Goal: Find specific page/section: Find specific page/section

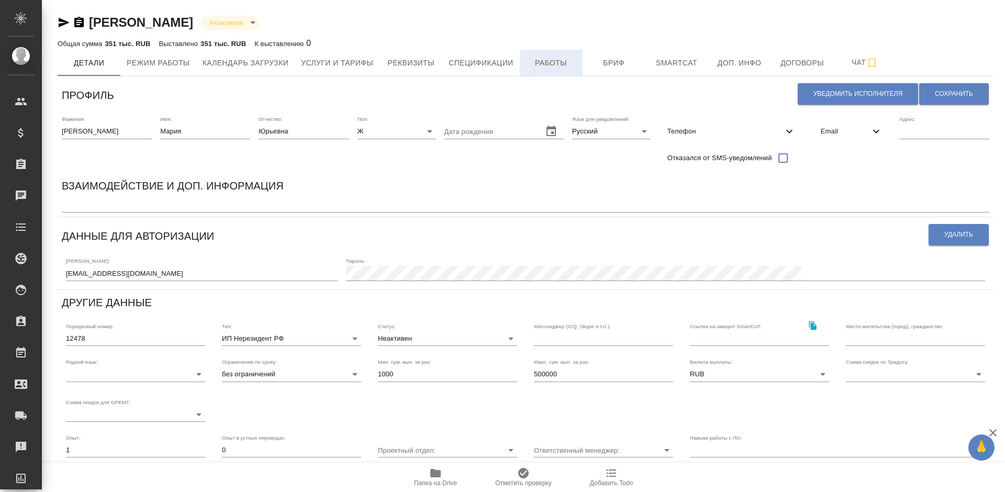
click at [547, 69] on span "Работы" at bounding box center [551, 63] width 50 height 13
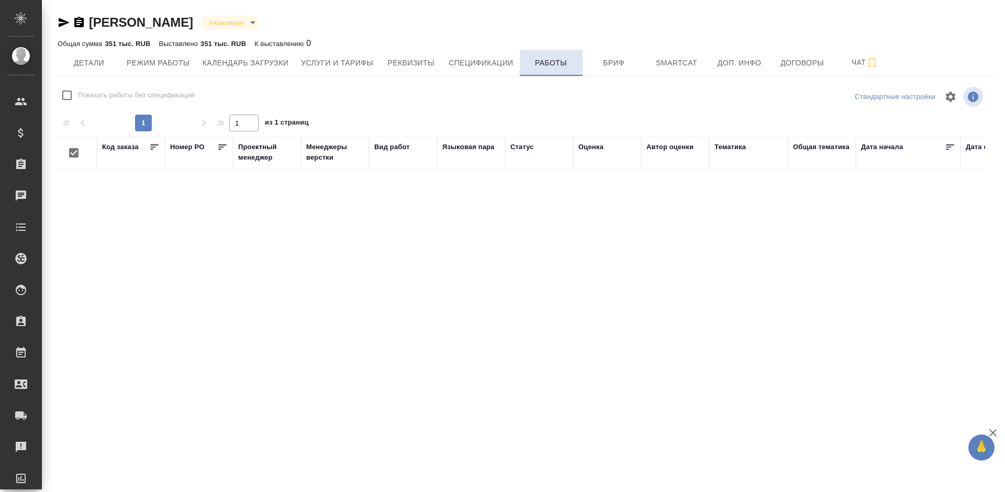
checkbox input "false"
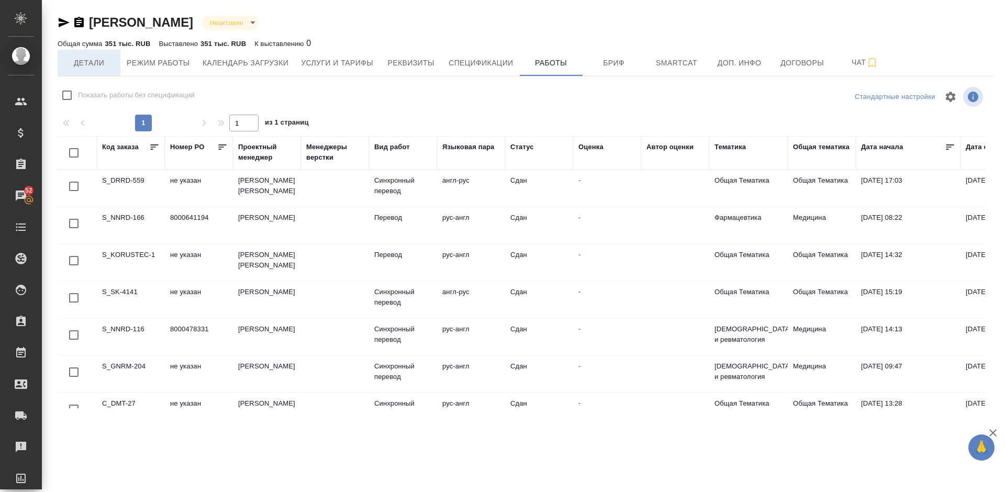
click at [88, 63] on span "Детали" at bounding box center [89, 63] width 50 height 13
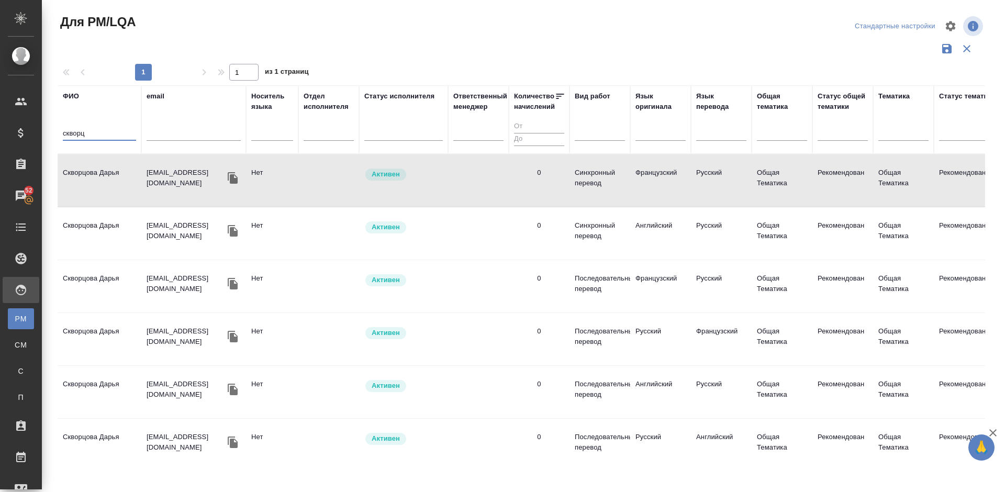
click at [93, 136] on input "скворц" at bounding box center [99, 134] width 73 height 13
type input "с"
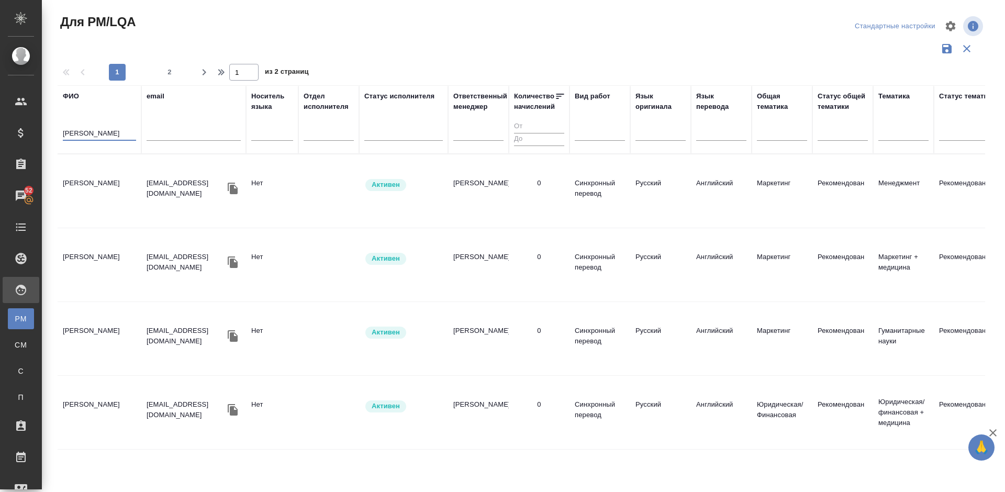
type input "хмара"
click at [127, 182] on td "[PERSON_NAME]" at bounding box center [100, 191] width 84 height 37
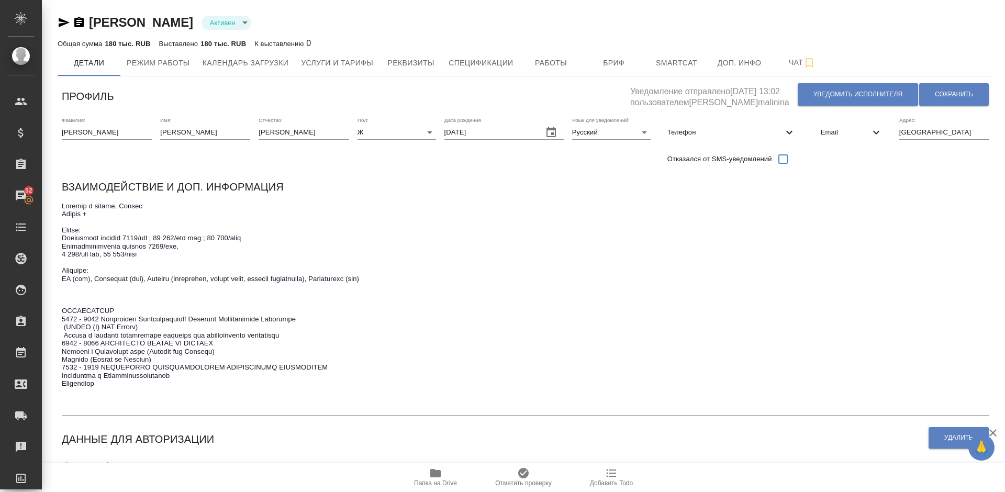
click at [437, 477] on icon "button" at bounding box center [435, 473] width 10 height 8
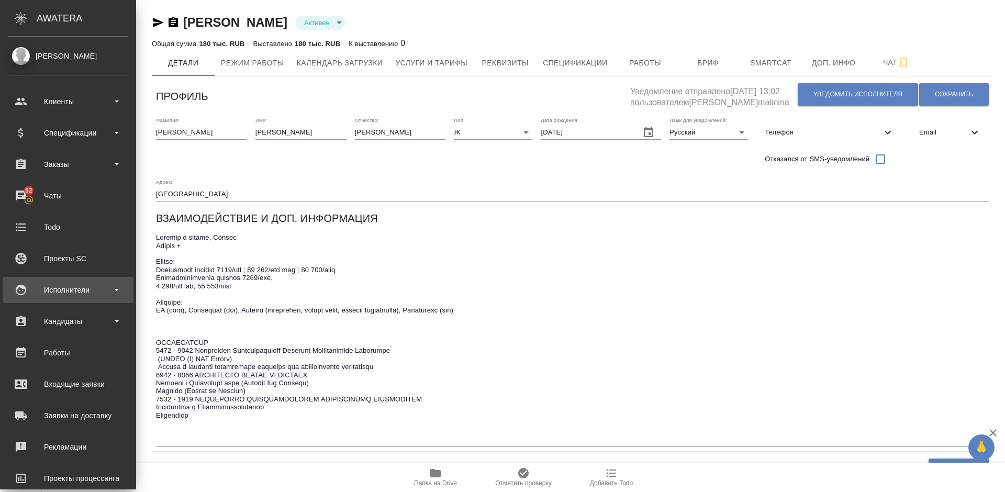
click at [79, 295] on div "Исполнители" at bounding box center [68, 290] width 120 height 16
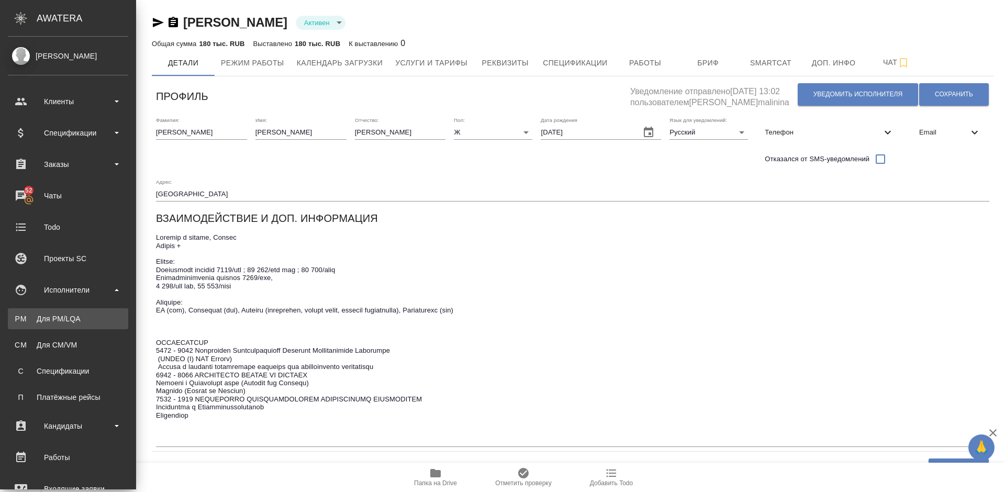
click at [96, 317] on div "Для PM/LQA" at bounding box center [68, 319] width 110 height 10
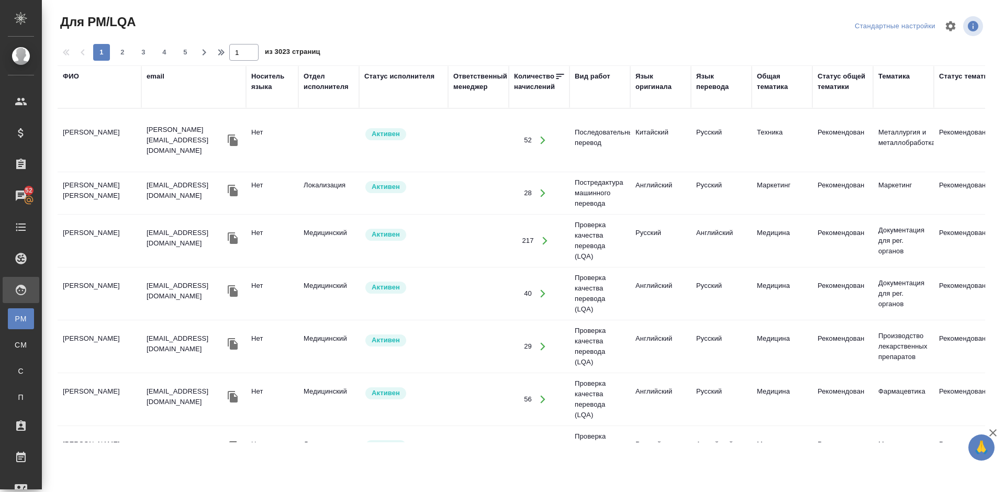
click at [72, 75] on div "ФИО" at bounding box center [71, 76] width 16 height 10
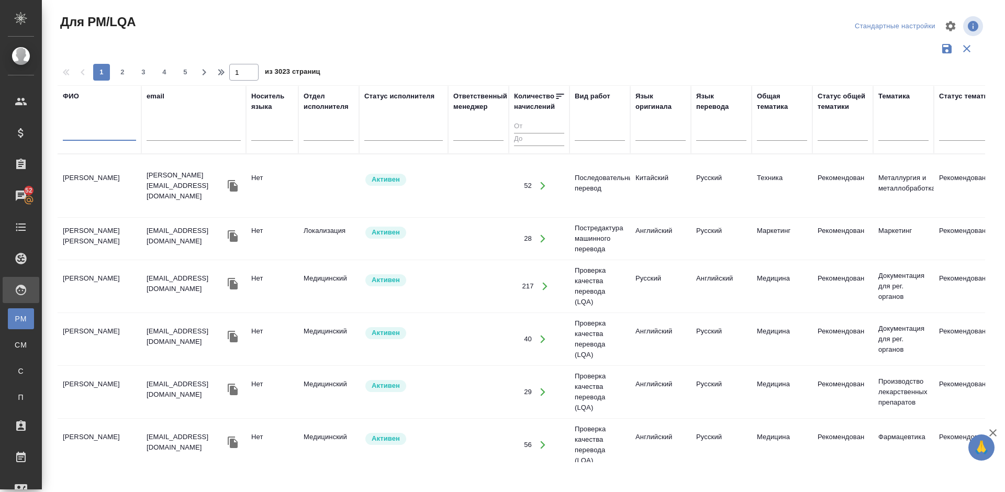
click at [105, 130] on input "text" at bounding box center [99, 134] width 73 height 13
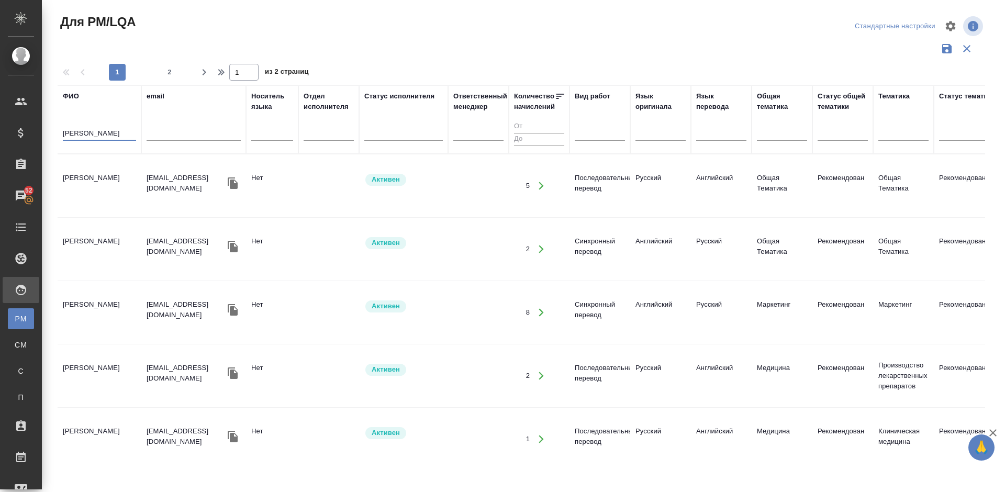
type input "Корнеева"
click at [113, 203] on td "Корнеева Ольга Брониславовна" at bounding box center [100, 186] width 84 height 37
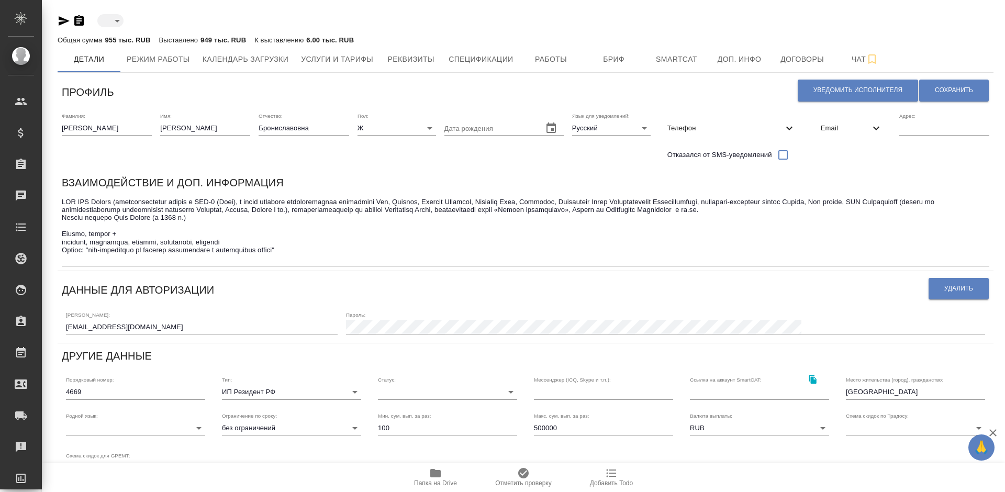
type input "active"
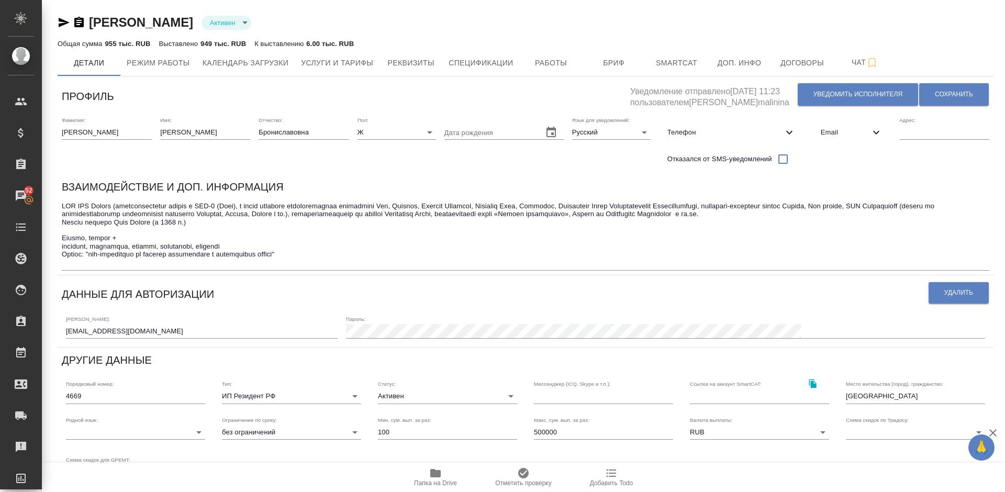
click at [439, 475] on icon "button" at bounding box center [435, 473] width 10 height 8
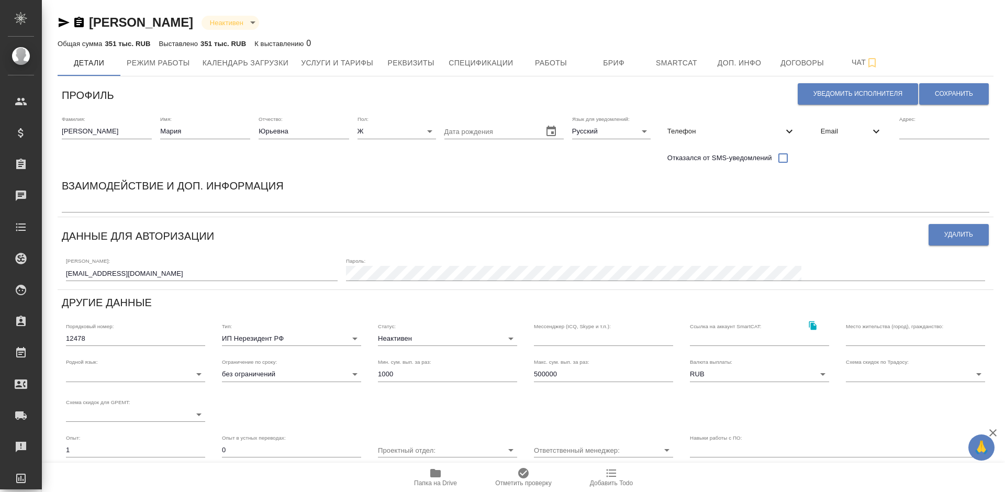
click at [437, 471] on icon "button" at bounding box center [435, 473] width 10 height 8
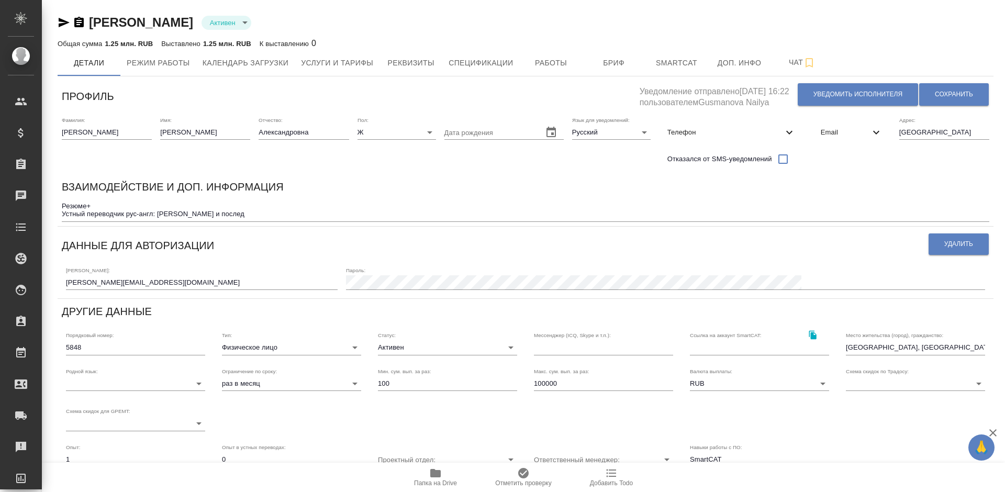
click at [845, 146] on div "Email" at bounding box center [852, 132] width 79 height 31
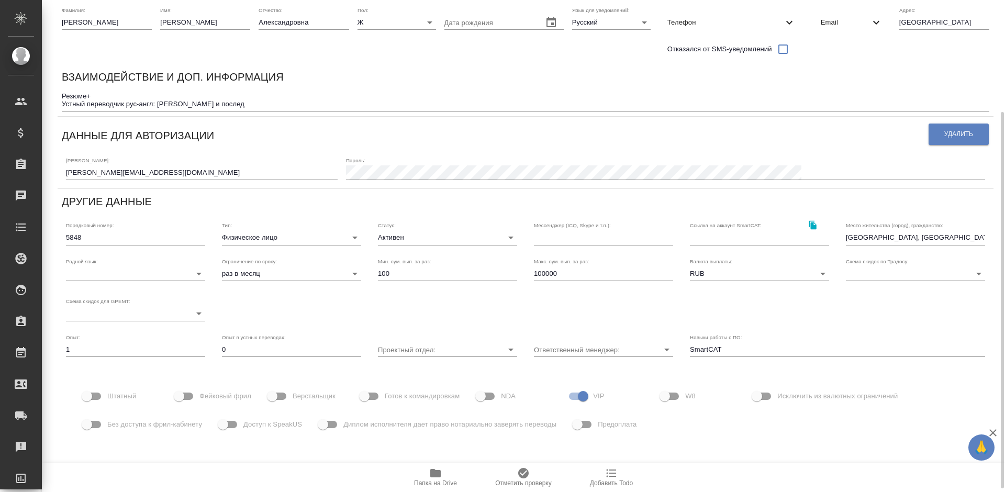
scroll to position [151, 0]
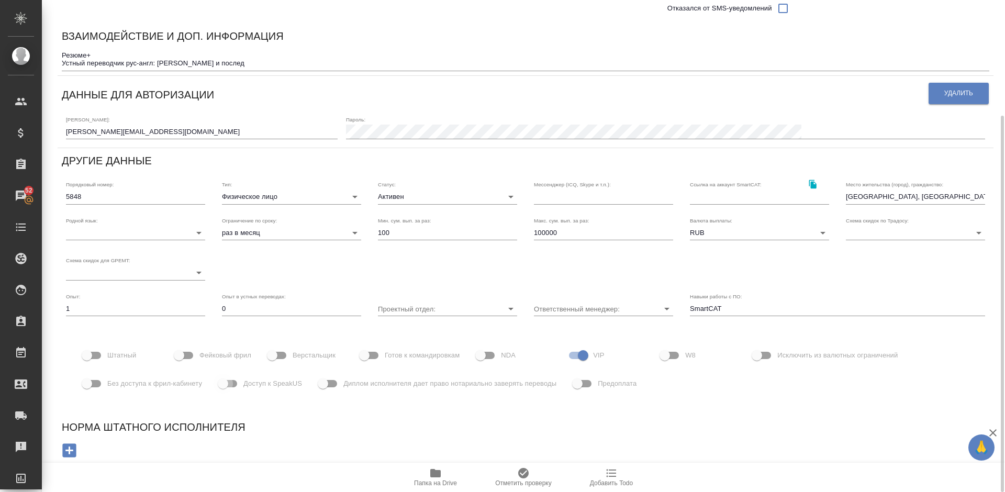
click at [231, 383] on input "Доступ к SpeakUS" at bounding box center [223, 384] width 60 height 20
checkbox input "true"
click at [636, 57] on textarea "Резюме+ Устный переводчик рус-англ: синхрон и послед" at bounding box center [526, 59] width 928 height 16
click at [620, 38] on div "Взаимодействие и доп. информация" at bounding box center [526, 38] width 928 height 20
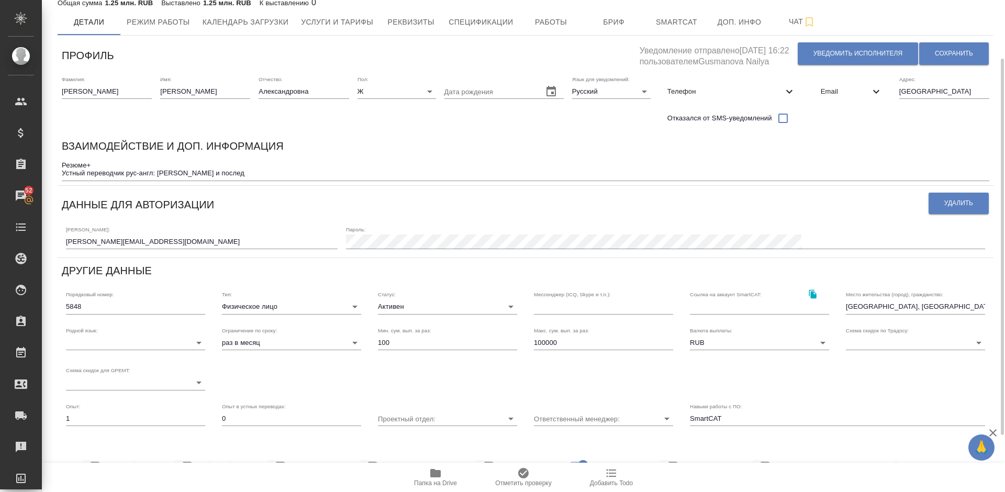
scroll to position [0, 0]
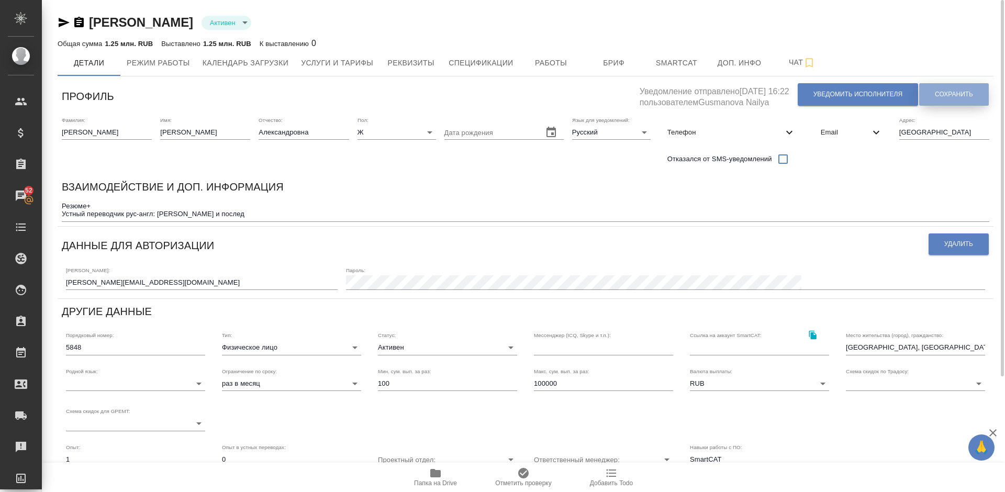
click at [945, 92] on span "Сохранить" at bounding box center [954, 94] width 38 height 9
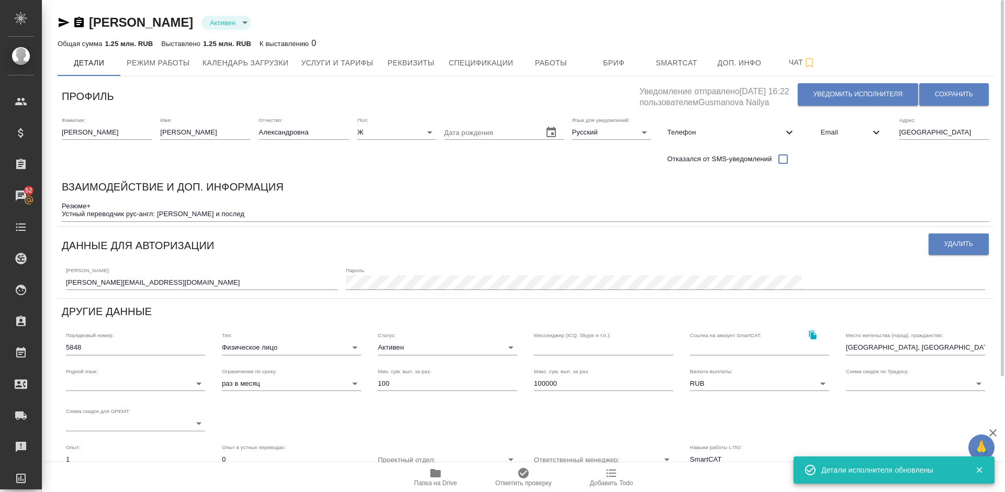
click at [510, 175] on div "Взаимодействие и доп. информация Резюме+ Устный переводчик рус-англ: синхрон и …" at bounding box center [526, 200] width 936 height 52
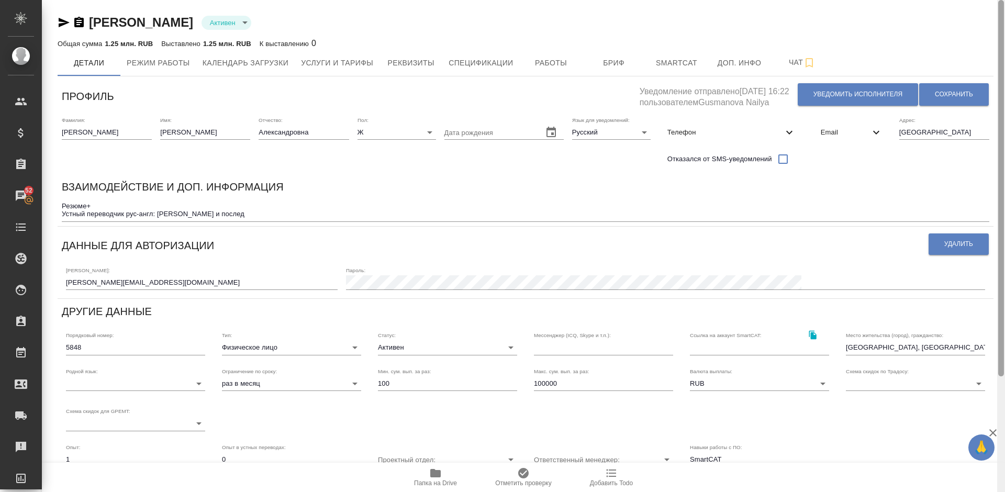
drag, startPoint x: 1002, startPoint y: 162, endPoint x: 1001, endPoint y: 13, distance: 148.7
click at [1001, 13] on div at bounding box center [1002, 188] width 6 height 377
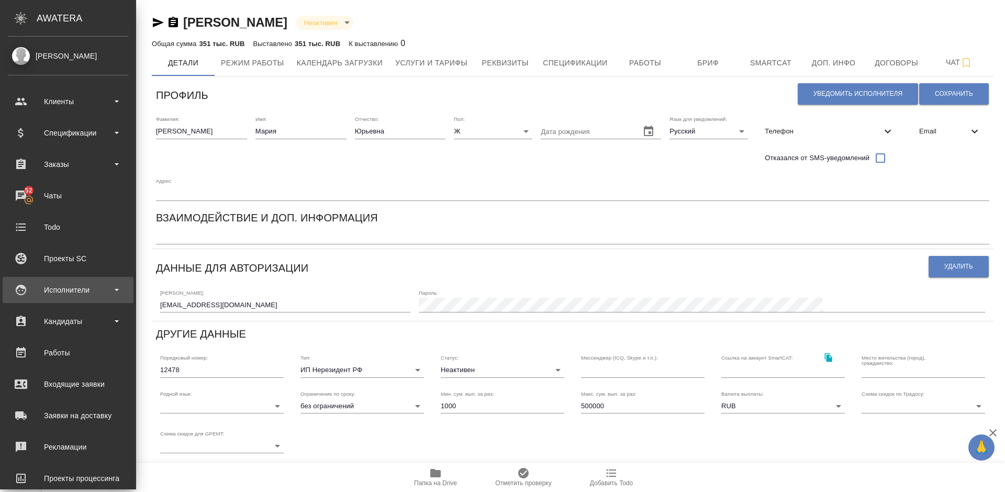
click at [94, 282] on div "Исполнители" at bounding box center [68, 290] width 131 height 26
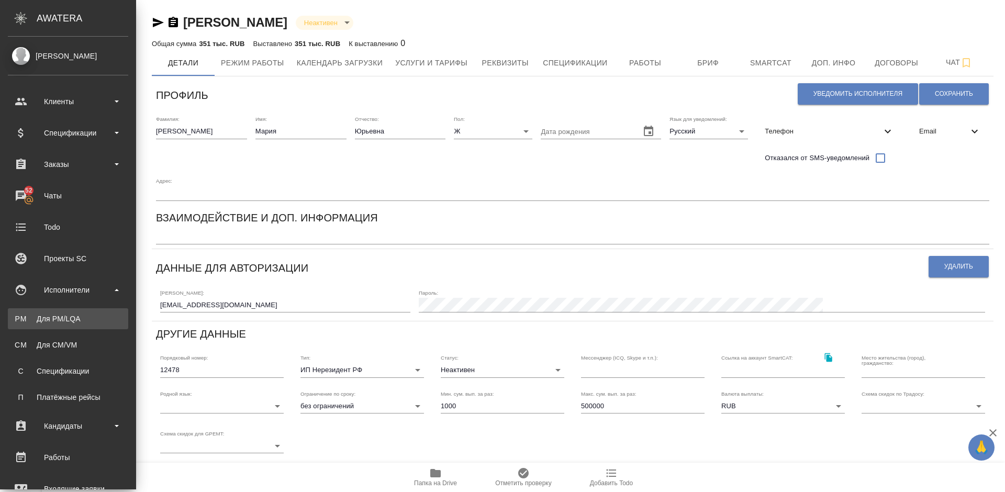
click at [96, 320] on div "Для PM/LQA" at bounding box center [68, 319] width 110 height 10
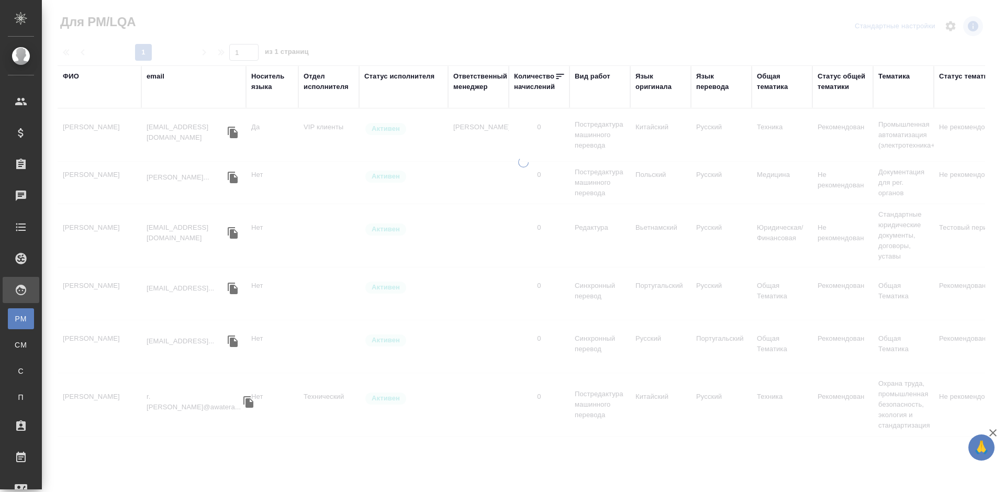
click at [78, 76] on div "ФИО" at bounding box center [71, 76] width 16 height 10
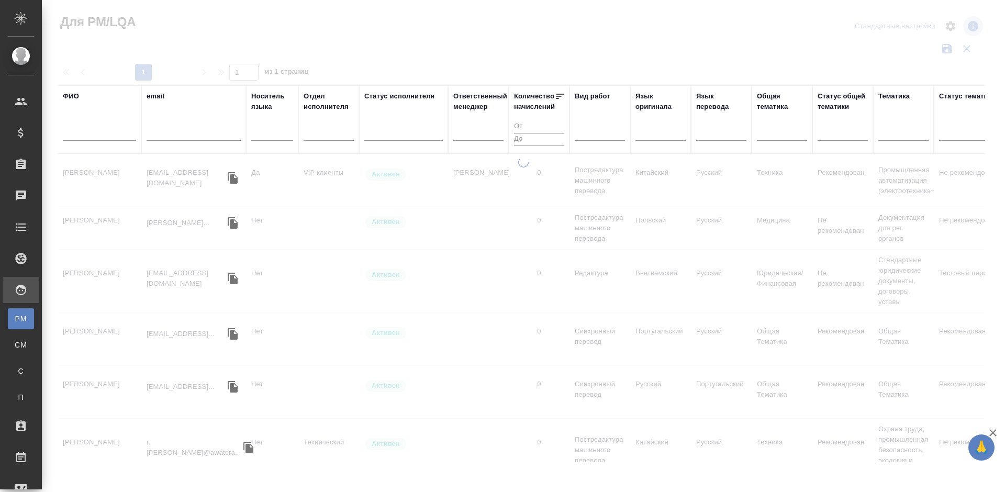
click at [116, 132] on input "text" at bounding box center [99, 134] width 73 height 13
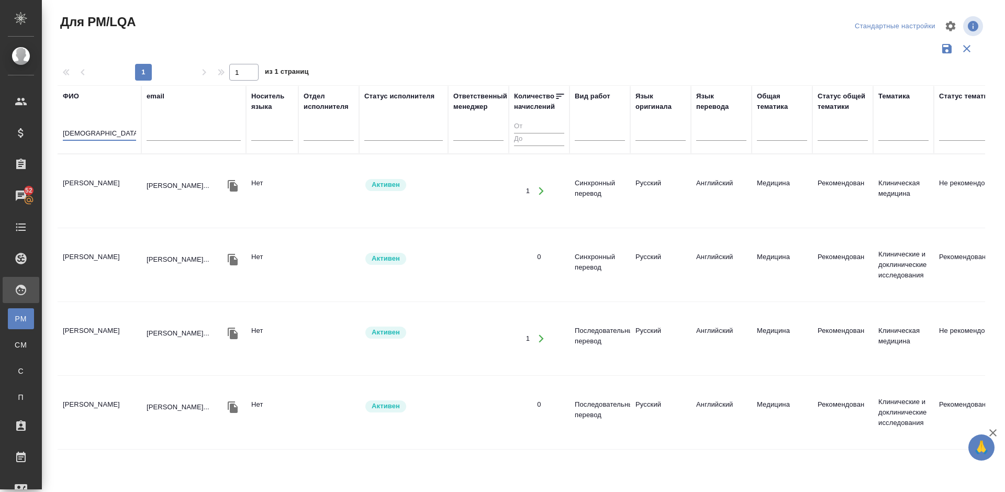
type input "[DEMOGRAPHIC_DATA]"
click at [123, 190] on td "[PERSON_NAME]" at bounding box center [100, 191] width 84 height 37
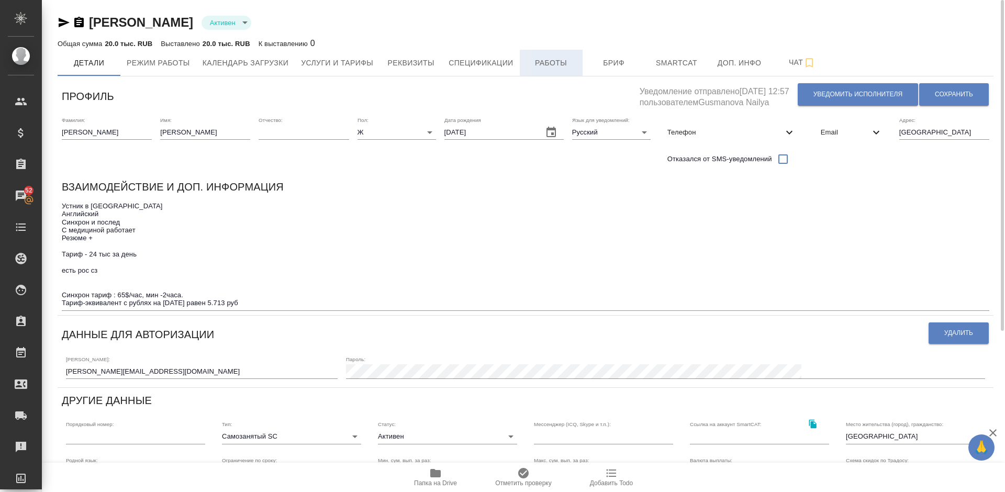
click at [554, 59] on span "Работы" at bounding box center [551, 63] width 50 height 13
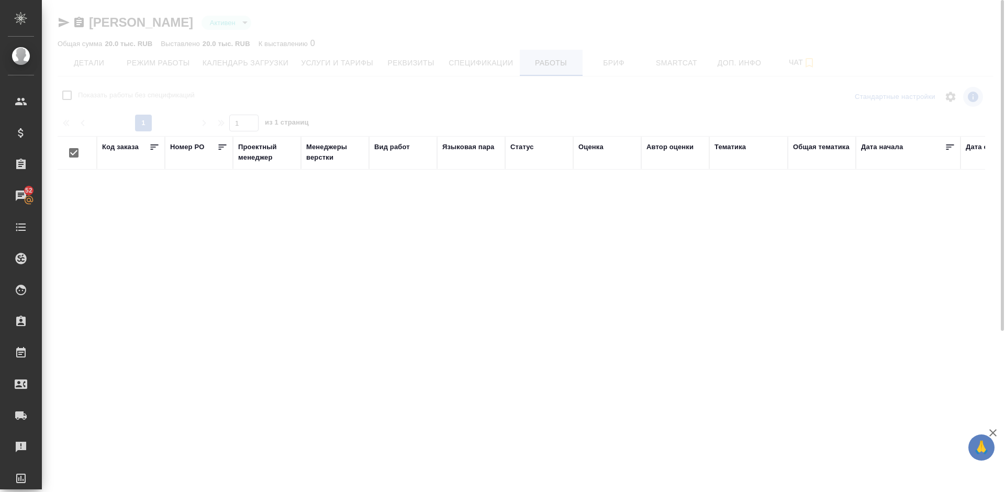
checkbox input "false"
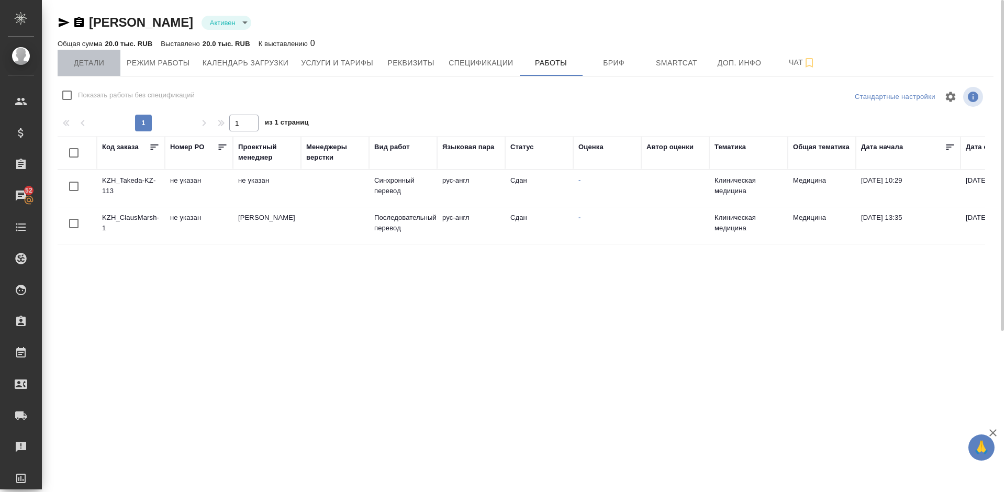
click at [87, 58] on span "Детали" at bounding box center [89, 63] width 50 height 13
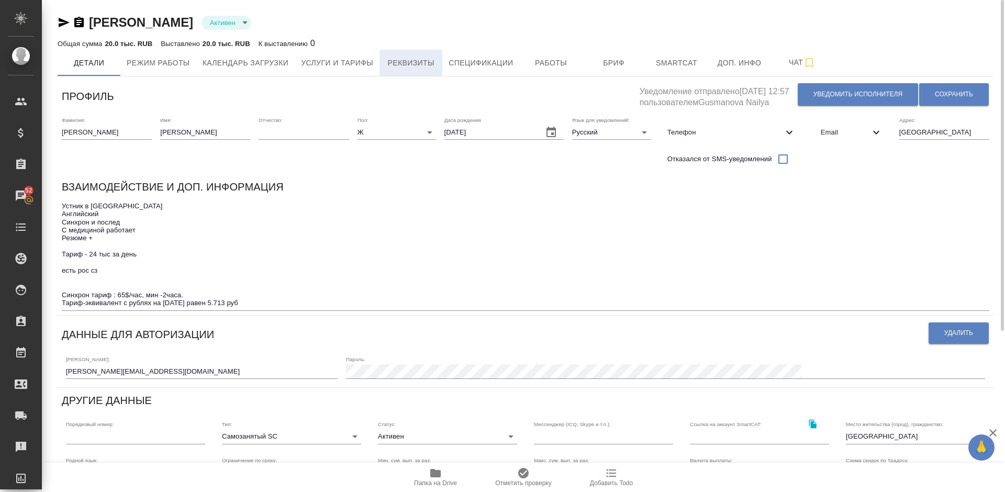
click at [410, 59] on span "Реквизиты" at bounding box center [411, 63] width 50 height 13
select select "10"
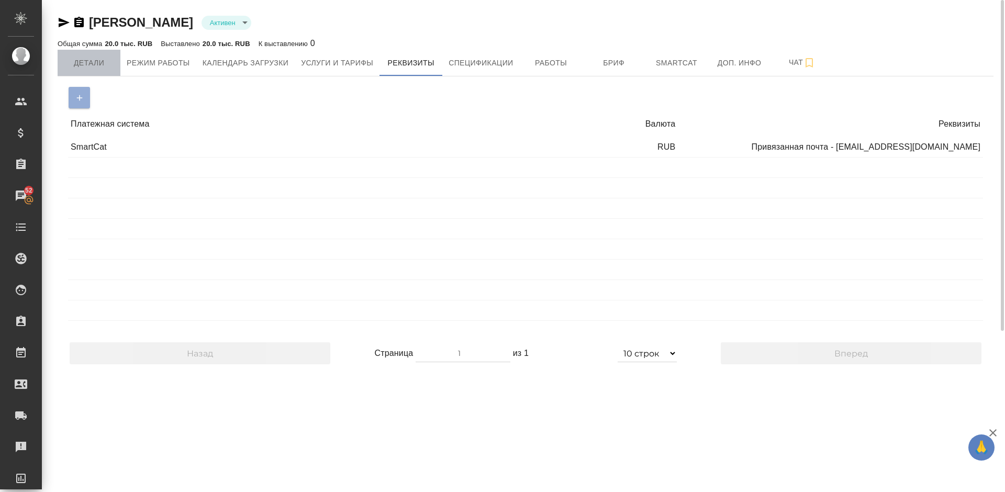
click at [101, 62] on span "Детали" at bounding box center [89, 63] width 50 height 13
